Goal: Transaction & Acquisition: Book appointment/travel/reservation

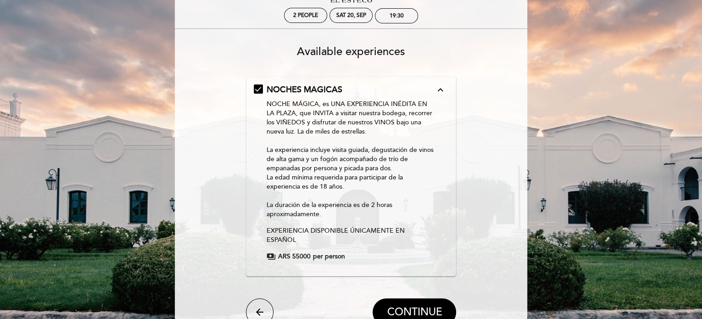
scroll to position [92, 0]
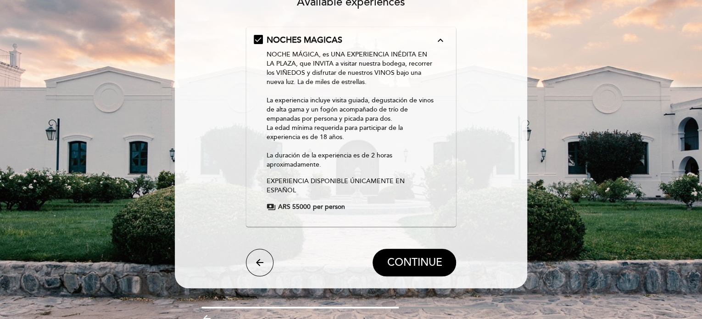
click at [419, 262] on button "CONTINUE" at bounding box center [415, 263] width 84 height 28
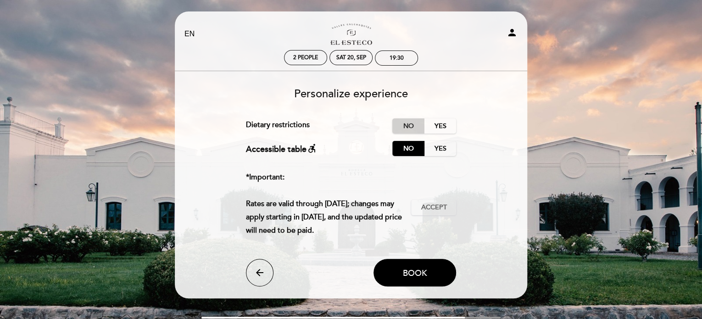
click at [407, 128] on label "No" at bounding box center [409, 125] width 32 height 15
click at [418, 202] on button "Accept Accepted" at bounding box center [433, 208] width 45 height 16
click at [432, 275] on button "Book" at bounding box center [415, 273] width 83 height 28
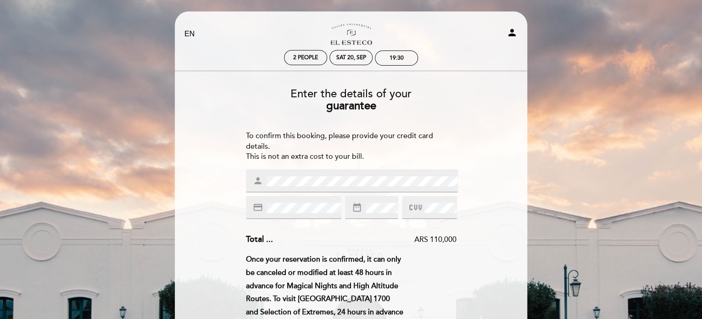
scroll to position [46, 0]
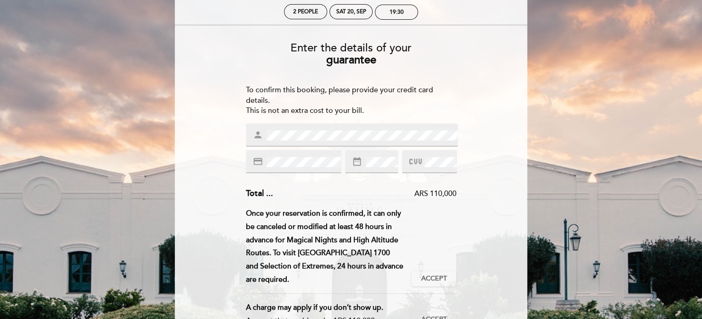
click at [475, 162] on div "Enter the details of your guarantee To confirm this booking, please provide you…" at bounding box center [351, 242] width 340 height 414
click at [340, 228] on div "Once your reservation is confirmed, it can only be canceled or modified at leas…" at bounding box center [329, 246] width 166 height 79
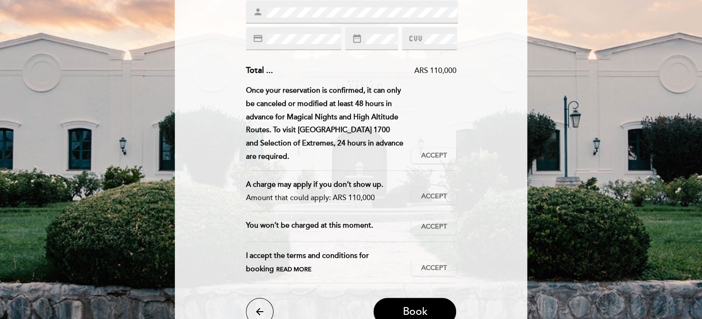
scroll to position [184, 0]
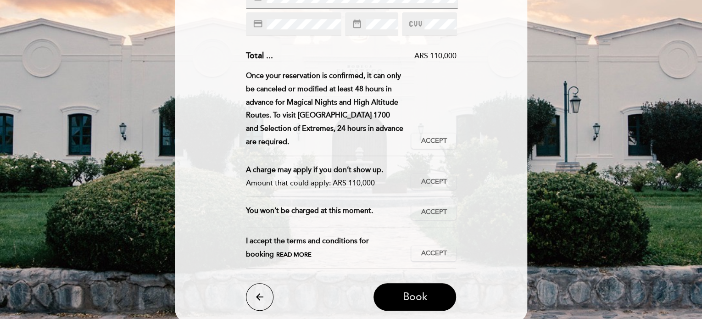
click at [381, 283] on button "Book" at bounding box center [415, 297] width 83 height 28
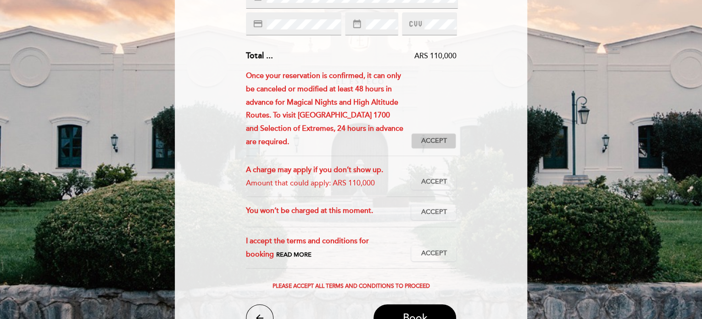
click at [430, 133] on button "Accept Accepted" at bounding box center [433, 141] width 45 height 16
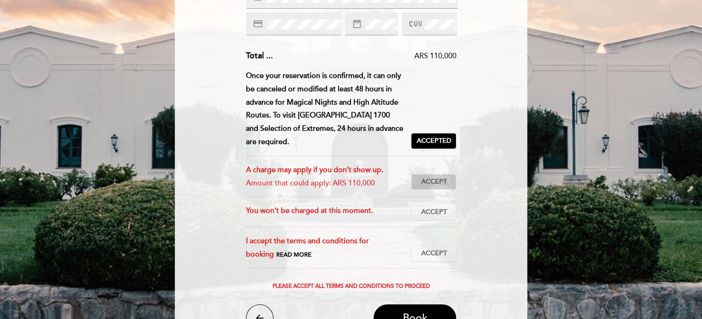
click at [437, 177] on span "Accept" at bounding box center [434, 182] width 26 height 10
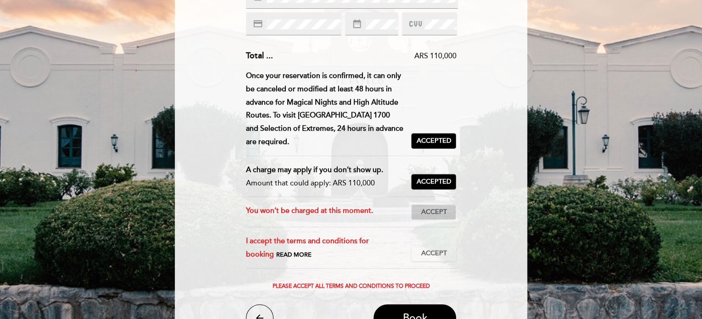
click at [440, 207] on span "Accept" at bounding box center [434, 212] width 26 height 10
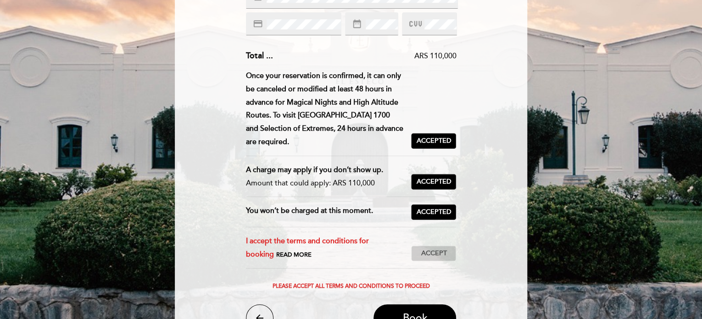
drag, startPoint x: 434, startPoint y: 242, endPoint x: 432, endPoint y: 236, distance: 6.4
click at [434, 249] on span "Accept" at bounding box center [434, 254] width 26 height 10
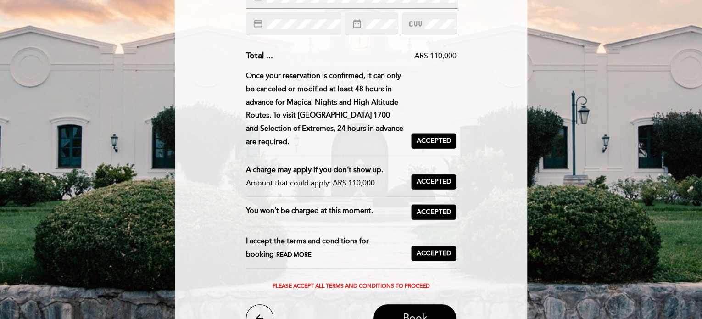
click at [417, 312] on span "Book" at bounding box center [415, 318] width 25 height 13
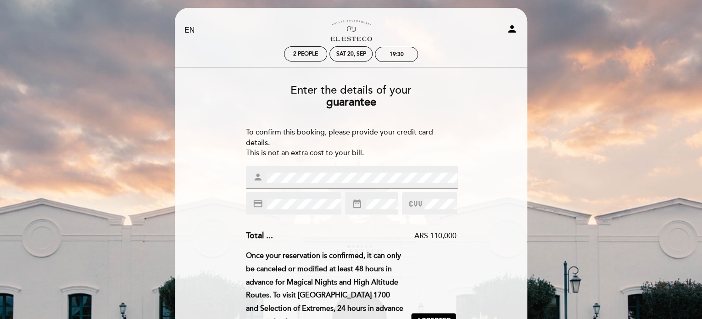
scroll to position [0, 0]
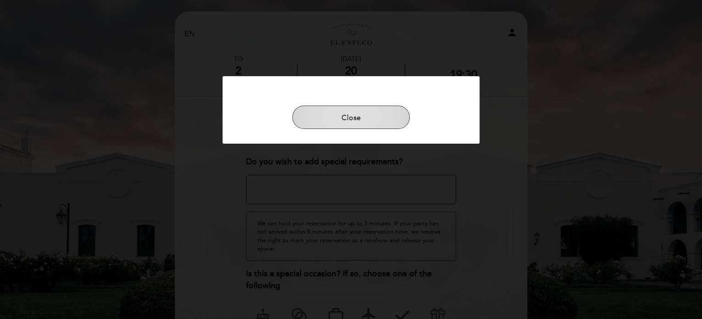
click at [389, 119] on button "Close" at bounding box center [351, 118] width 118 height 24
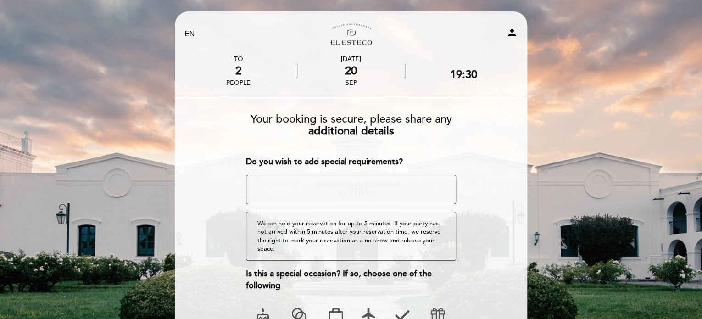
click at [391, 185] on textarea at bounding box center [351, 189] width 211 height 29
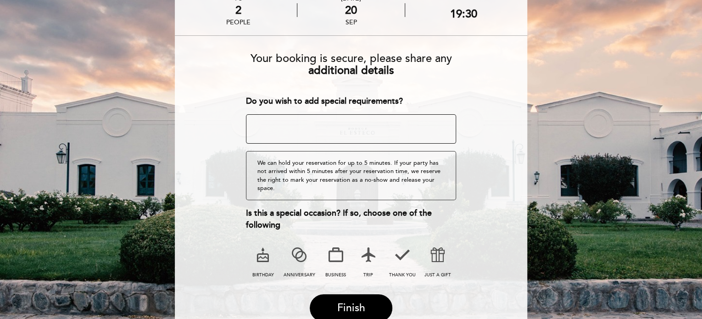
scroll to position [46, 0]
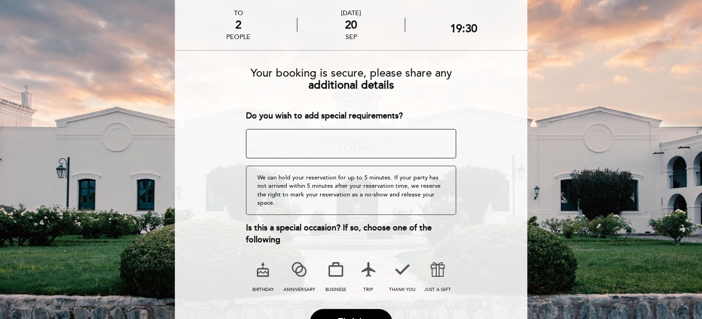
click at [333, 190] on div "We can hold your reservation for up to 5 minutes. If your party has not arrived…" at bounding box center [351, 190] width 211 height 49
click at [275, 176] on div "We can hold your reservation for up to 5 minutes. If your party has not arrived…" at bounding box center [351, 190] width 211 height 49
click at [332, 175] on div "We can hold your reservation for up to 5 minutes. If your party has not arrived…" at bounding box center [351, 190] width 211 height 49
drag, startPoint x: 321, startPoint y: 185, endPoint x: 374, endPoint y: 183, distance: 52.9
click at [374, 183] on div "We can hold your reservation for up to 5 minutes. If your party has not arrived…" at bounding box center [351, 190] width 211 height 49
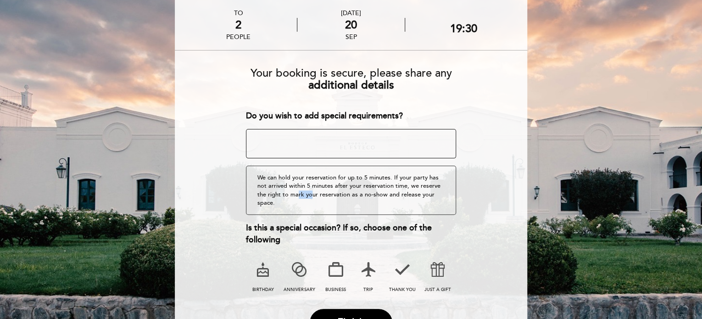
drag, startPoint x: 287, startPoint y: 193, endPoint x: 299, endPoint y: 195, distance: 12.1
click at [299, 195] on div "We can hold your reservation for up to 5 minutes. If your party has not arrived…" at bounding box center [351, 190] width 211 height 49
click at [353, 195] on div "We can hold your reservation for up to 5 minutes. If your party has not arrived…" at bounding box center [351, 190] width 211 height 49
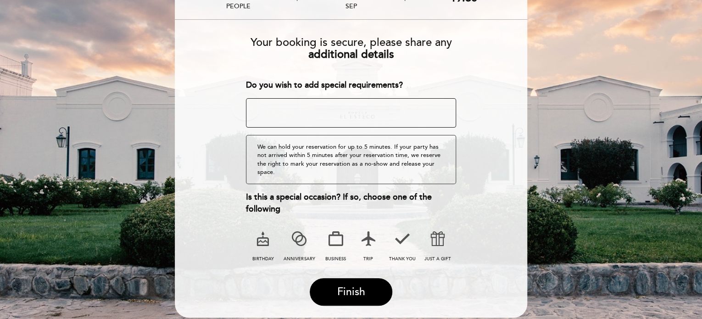
scroll to position [92, 0]
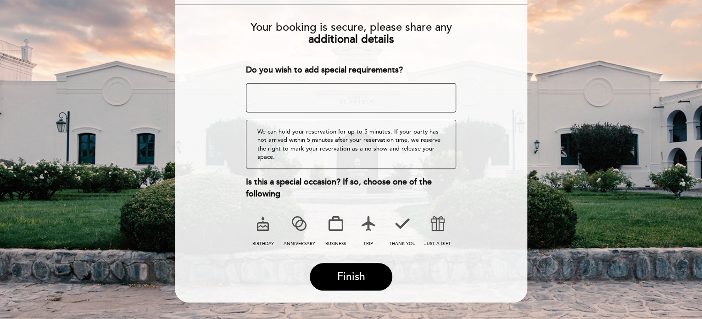
click at [362, 218] on icon at bounding box center [369, 224] width 24 height 24
click at [371, 108] on textarea at bounding box center [351, 97] width 211 height 29
click at [402, 216] on icon at bounding box center [403, 224] width 24 height 24
click at [376, 222] on icon at bounding box center [369, 224] width 24 height 24
click at [433, 220] on icon at bounding box center [438, 224] width 24 height 24
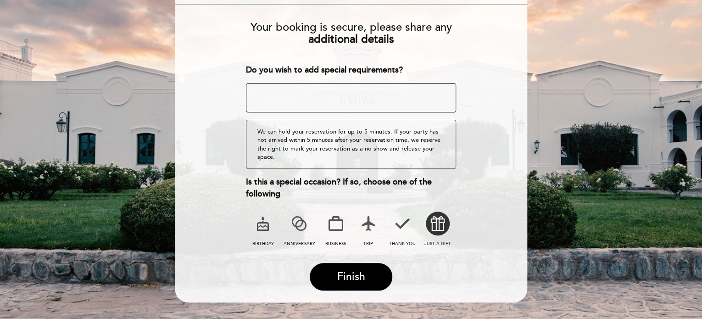
click at [373, 214] on icon at bounding box center [369, 224] width 24 height 24
click at [285, 93] on textarea at bounding box center [351, 97] width 211 height 29
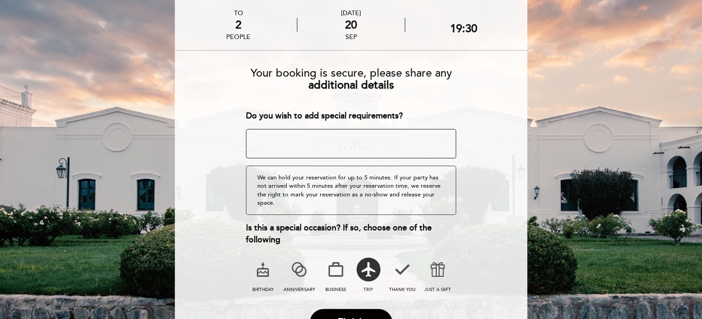
scroll to position [0, 0]
